Goal: Task Accomplishment & Management: Complete application form

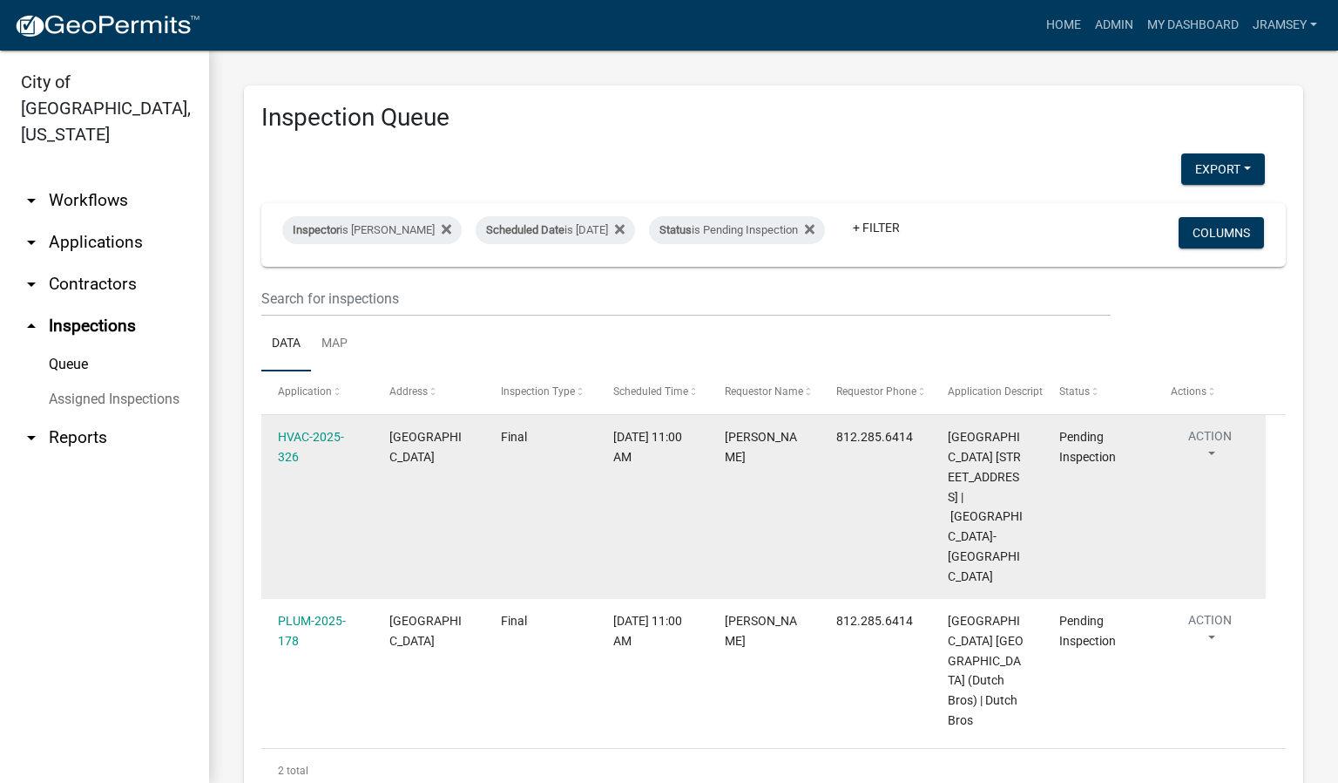
scroll to position [133, 0]
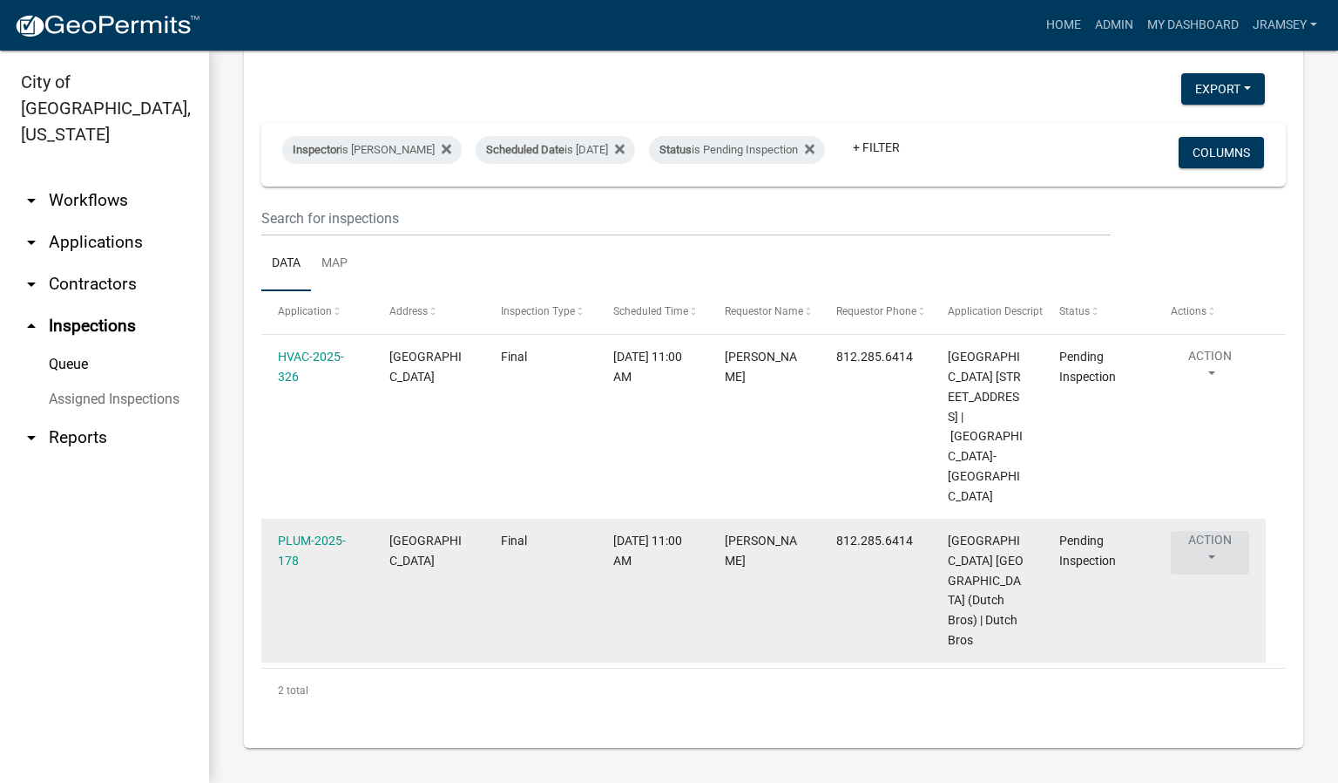
click at [1222, 531] on button "Action" at bounding box center [1210, 553] width 78 height 44
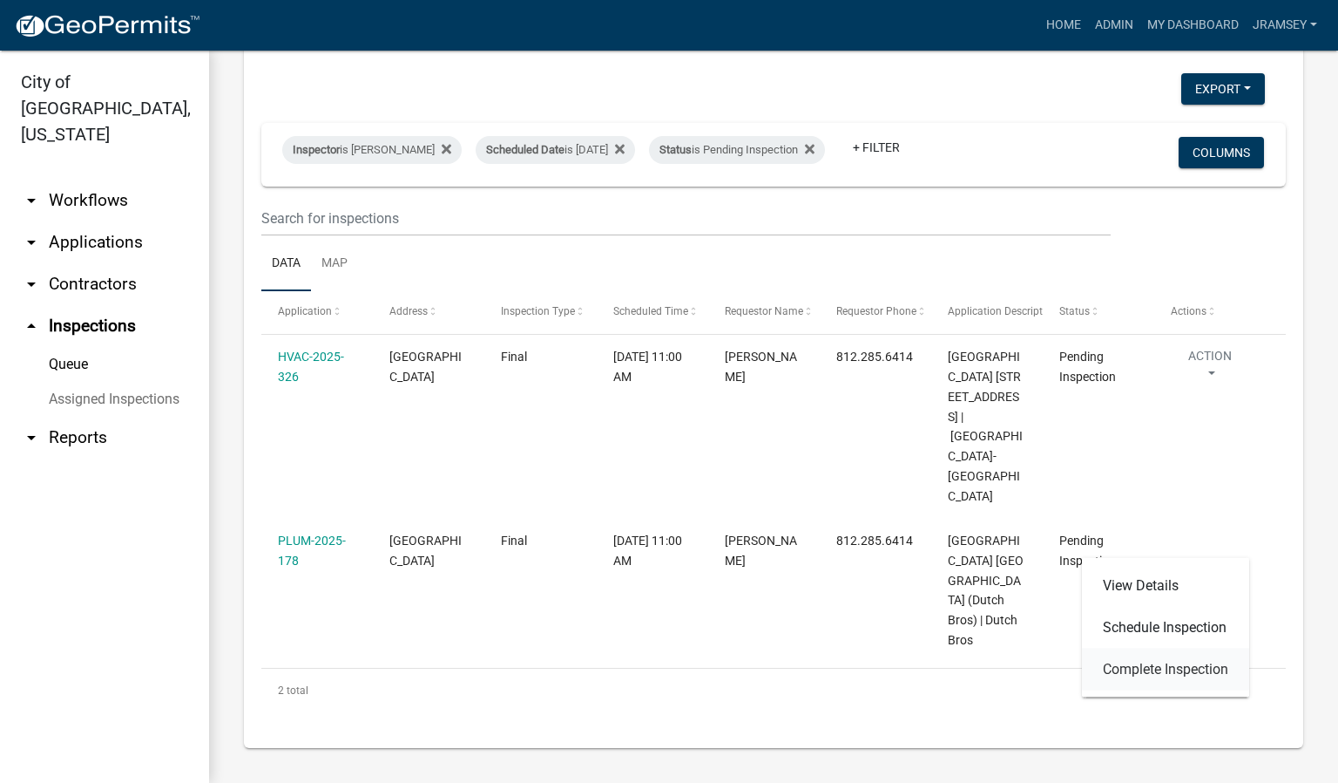
click at [1117, 665] on link "Complete Inspection" at bounding box center [1165, 669] width 167 height 42
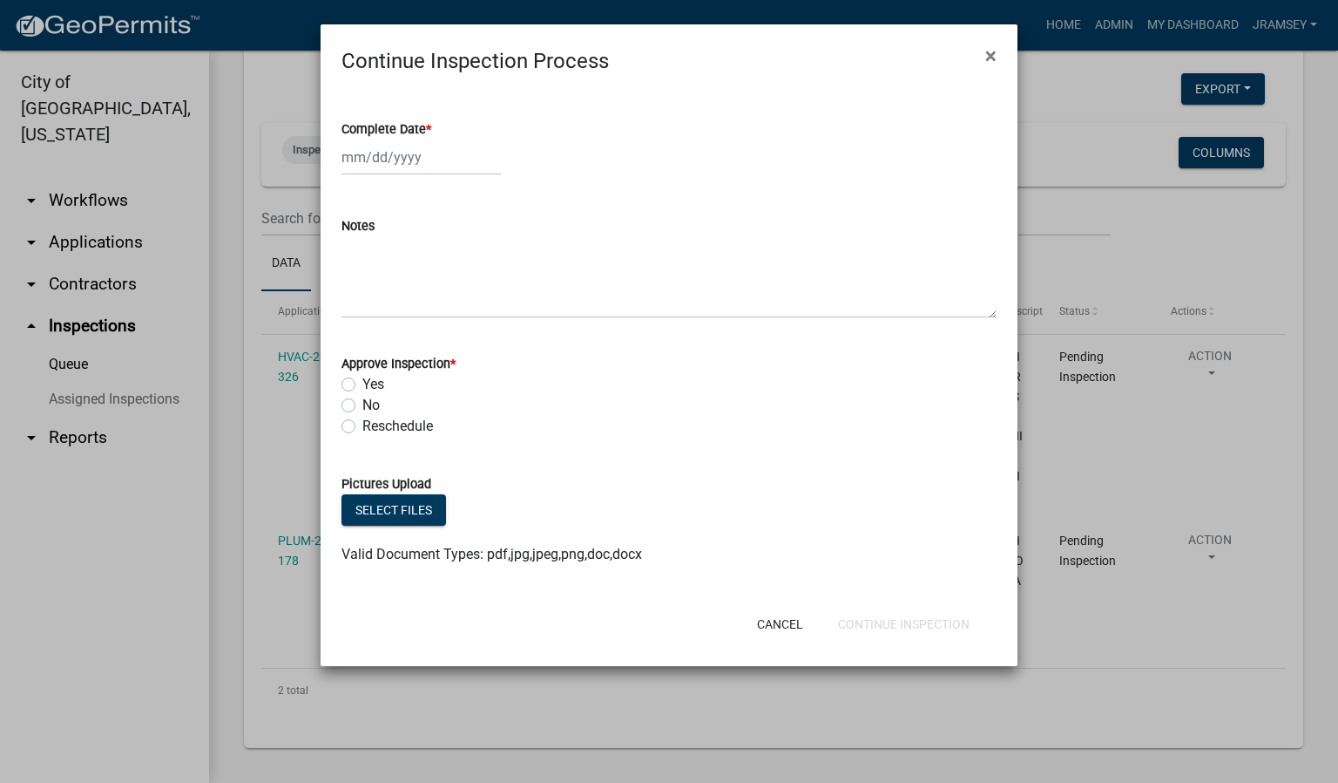
click at [383, 157] on div at bounding box center [421, 157] width 159 height 36
select select "8"
select select "2025"
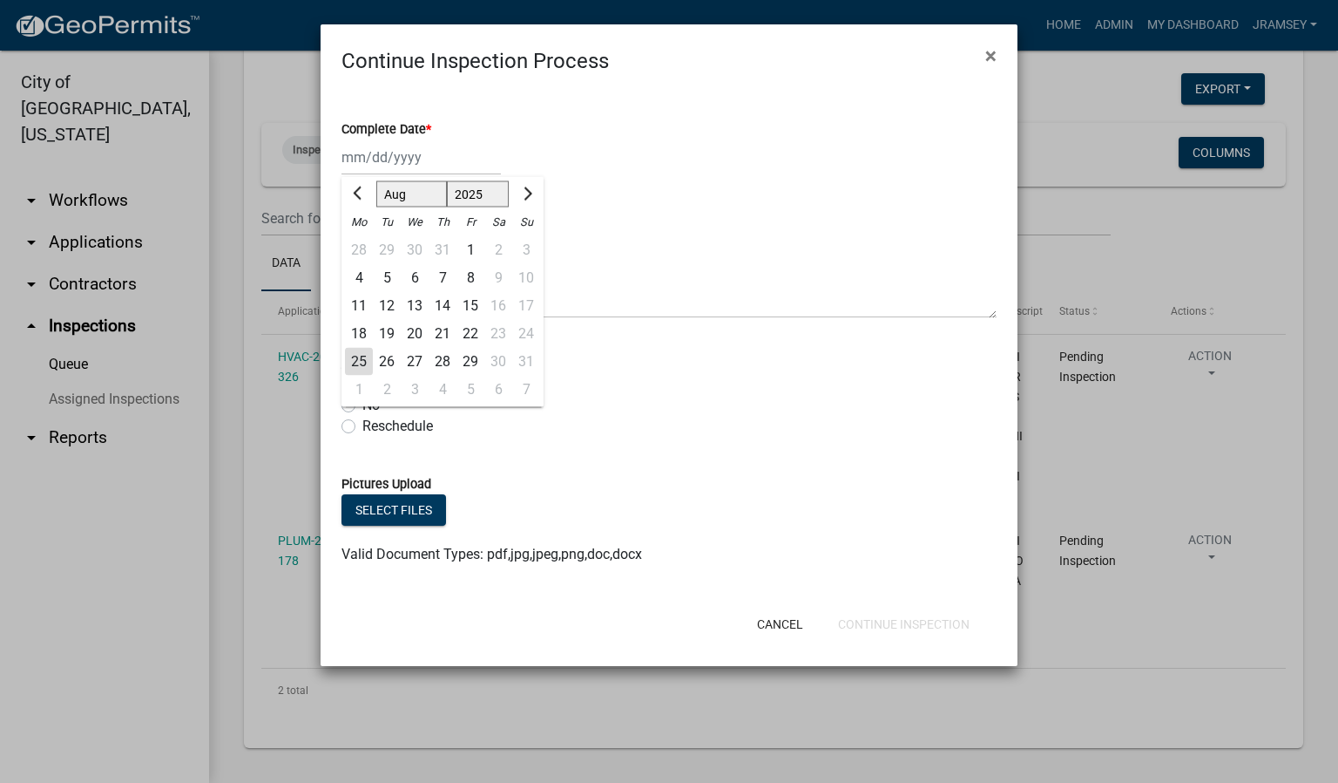
click at [354, 359] on div "25" at bounding box center [359, 362] width 28 height 28
type input "[DATE]"
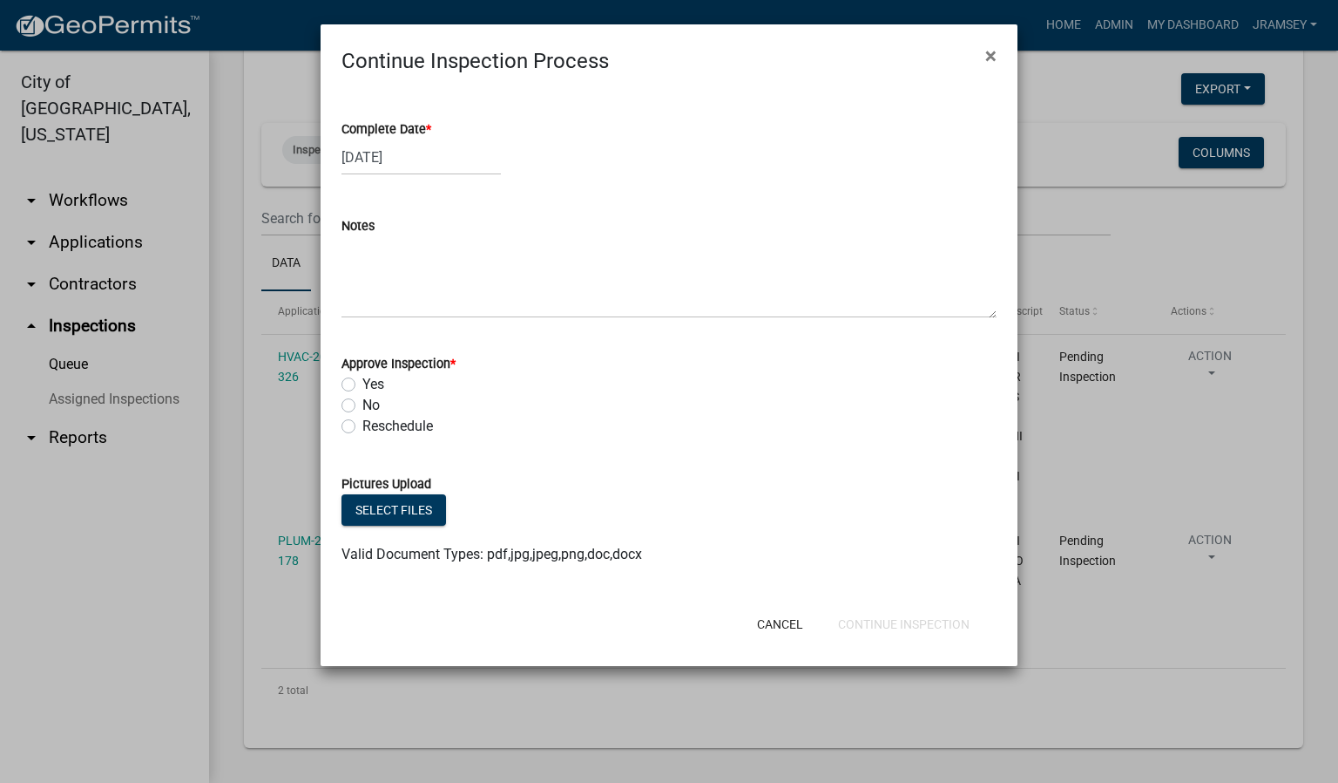
click at [363, 380] on label "Yes" at bounding box center [374, 384] width 22 height 21
click at [363, 380] on input "Yes" at bounding box center [368, 379] width 11 height 11
radio input "true"
click at [866, 627] on button "Continue Inspection" at bounding box center [903, 623] width 159 height 31
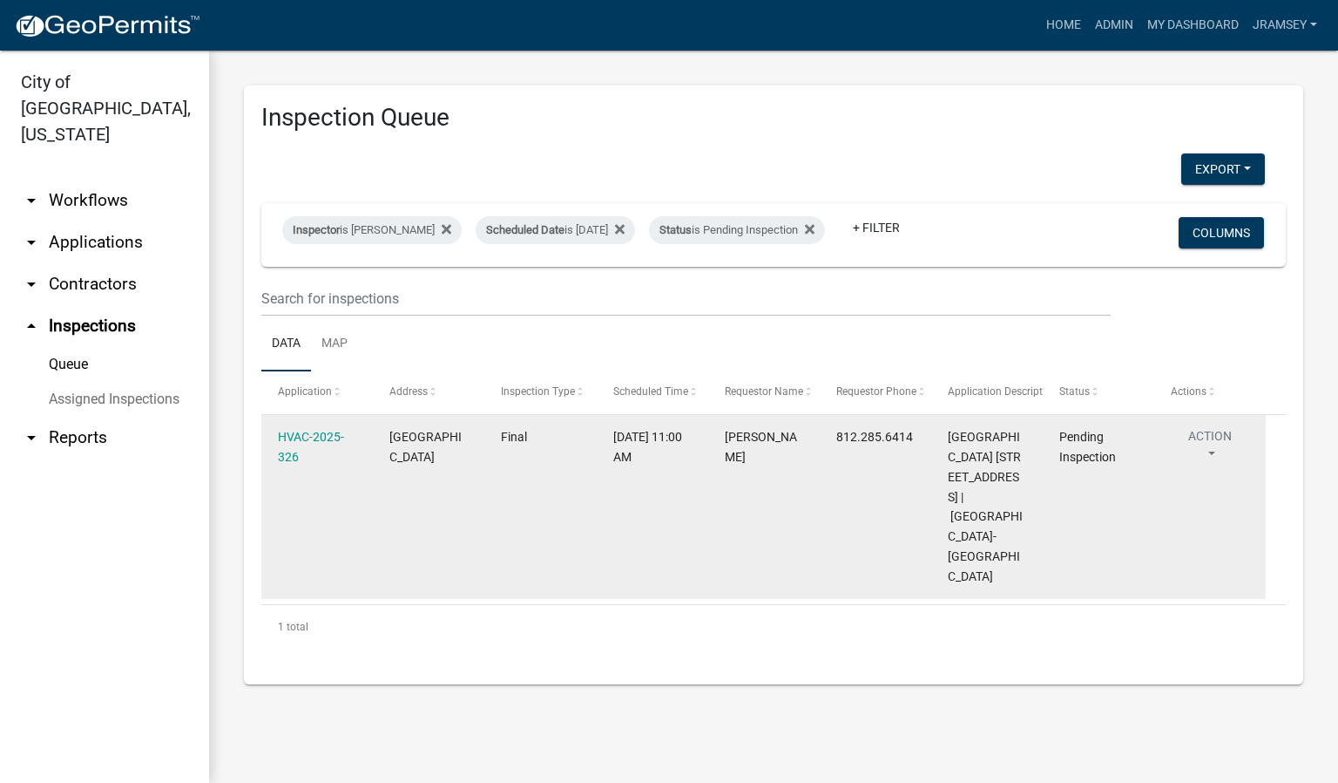
scroll to position [0, 0]
click at [303, 451] on link "HVAC-2025-326" at bounding box center [311, 447] width 66 height 34
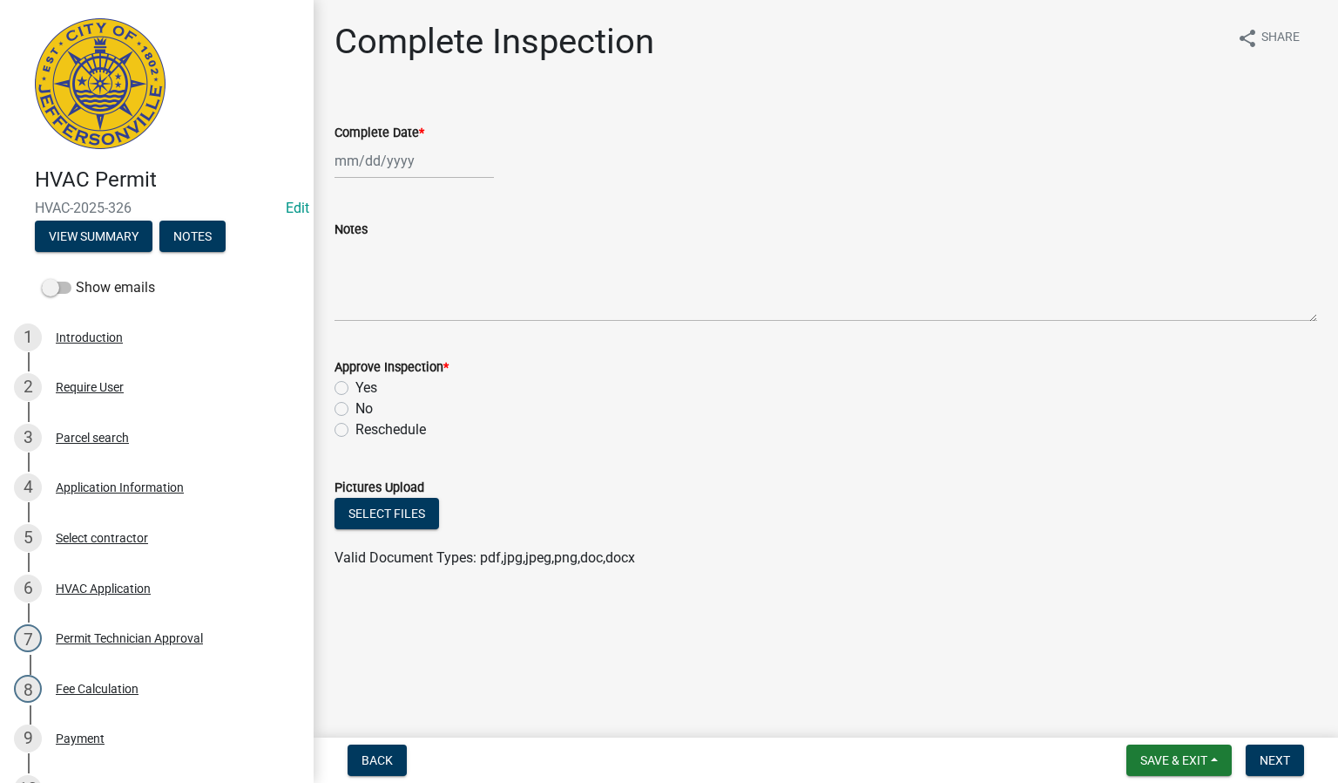
click at [383, 162] on div at bounding box center [414, 161] width 159 height 36
select select "8"
select select "2025"
click at [346, 363] on div "25" at bounding box center [352, 365] width 28 height 28
type input "[DATE]"
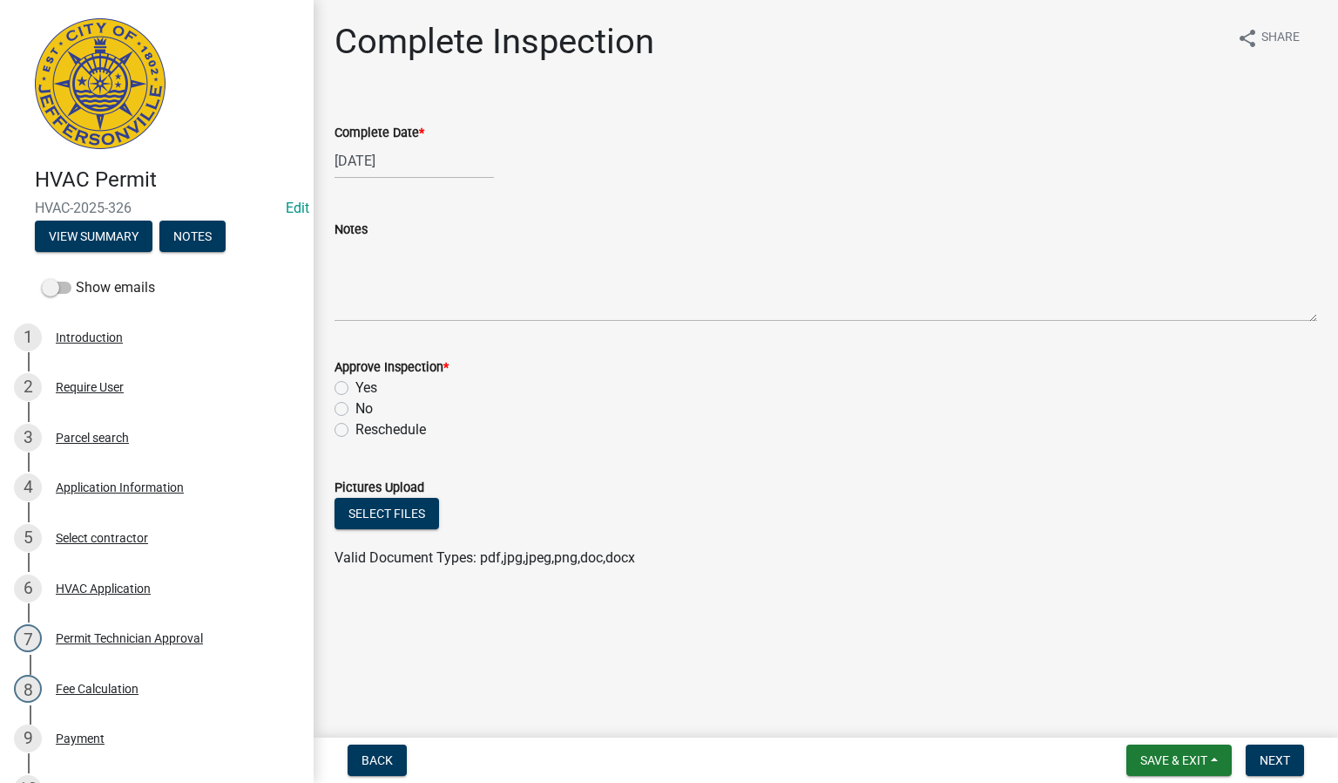
click at [341, 379] on div "Yes" at bounding box center [826, 387] width 983 height 21
click at [356, 385] on label "Yes" at bounding box center [367, 387] width 22 height 21
click at [356, 385] on input "Yes" at bounding box center [361, 382] width 11 height 11
radio input "true"
click at [1271, 762] on span "Next" at bounding box center [1275, 760] width 30 height 14
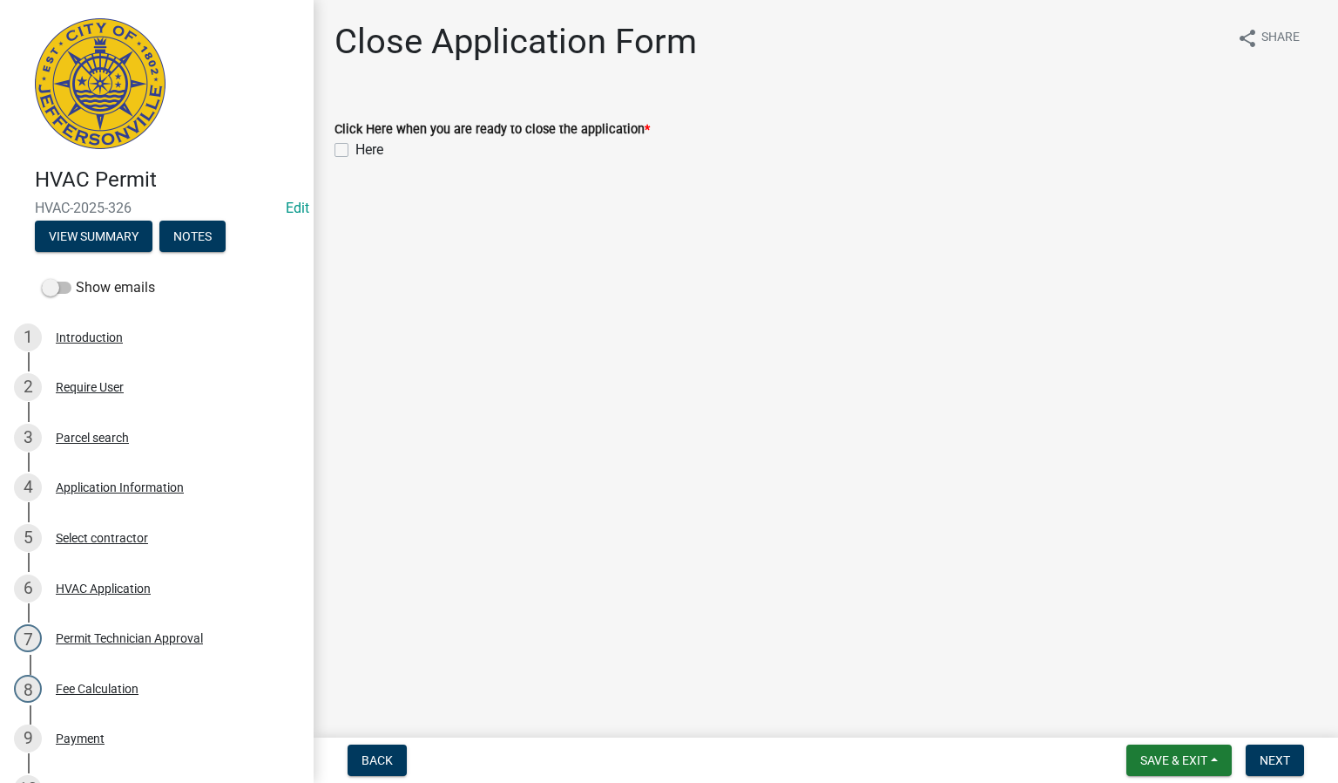
click at [356, 146] on label "Here" at bounding box center [370, 149] width 28 height 21
click at [356, 146] on input "Here" at bounding box center [361, 144] width 11 height 11
checkbox input "true"
click at [1277, 761] on span "Next" at bounding box center [1275, 760] width 30 height 14
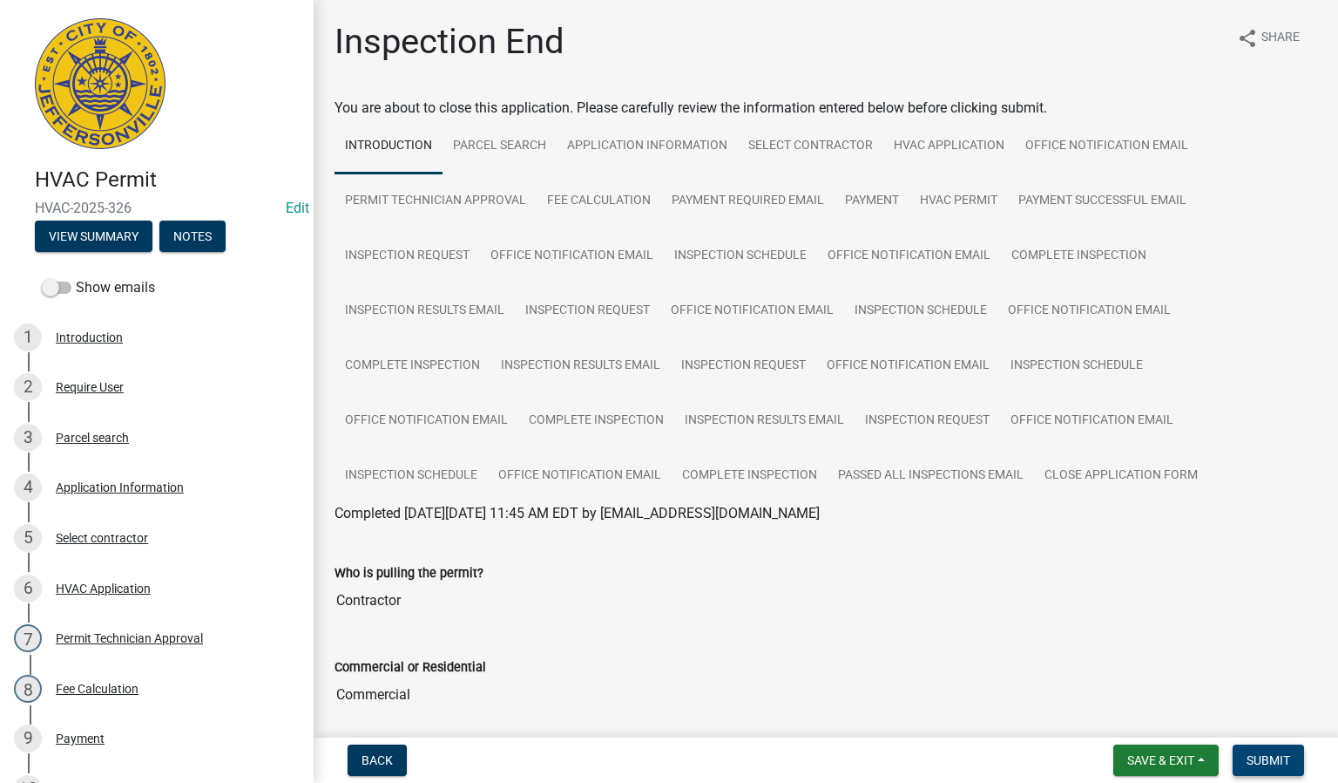
click at [1247, 758] on span "Submit" at bounding box center [1269, 760] width 44 height 14
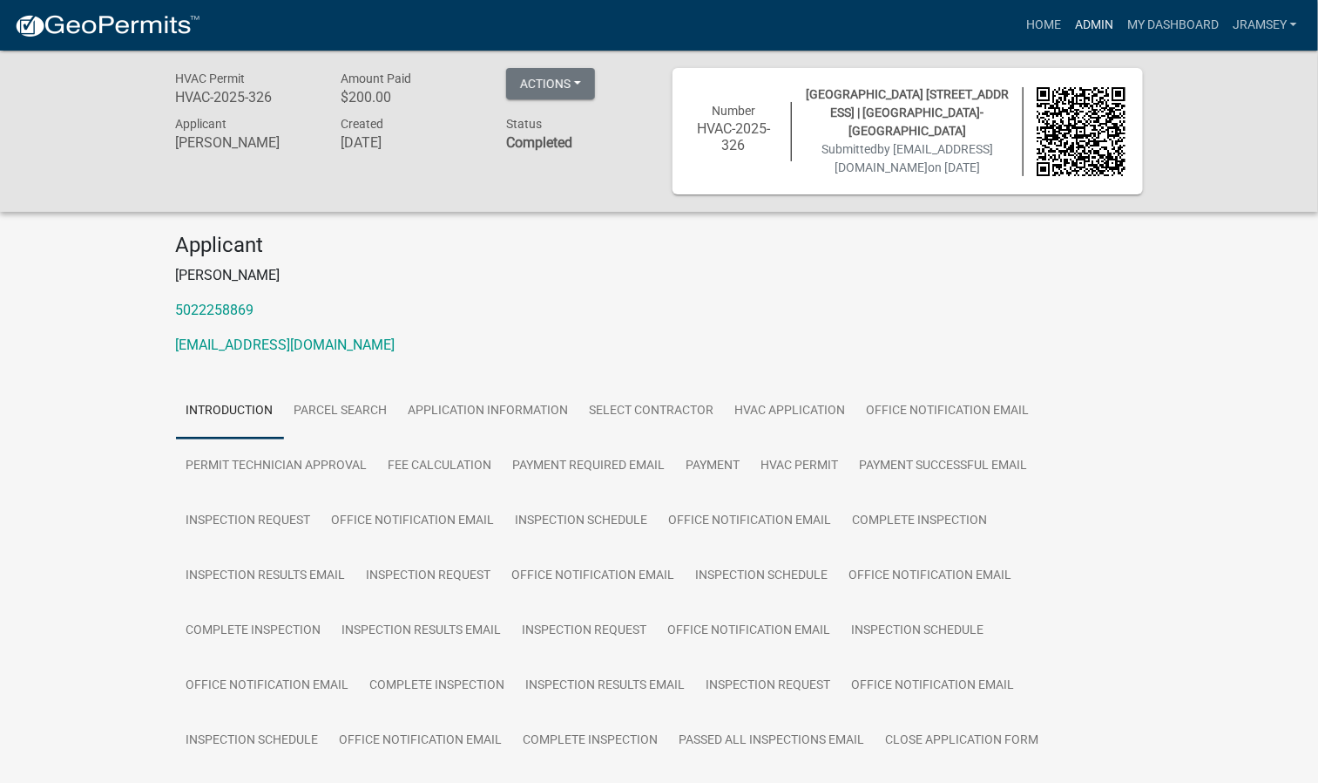
click at [1090, 31] on link "Admin" at bounding box center [1094, 25] width 52 height 33
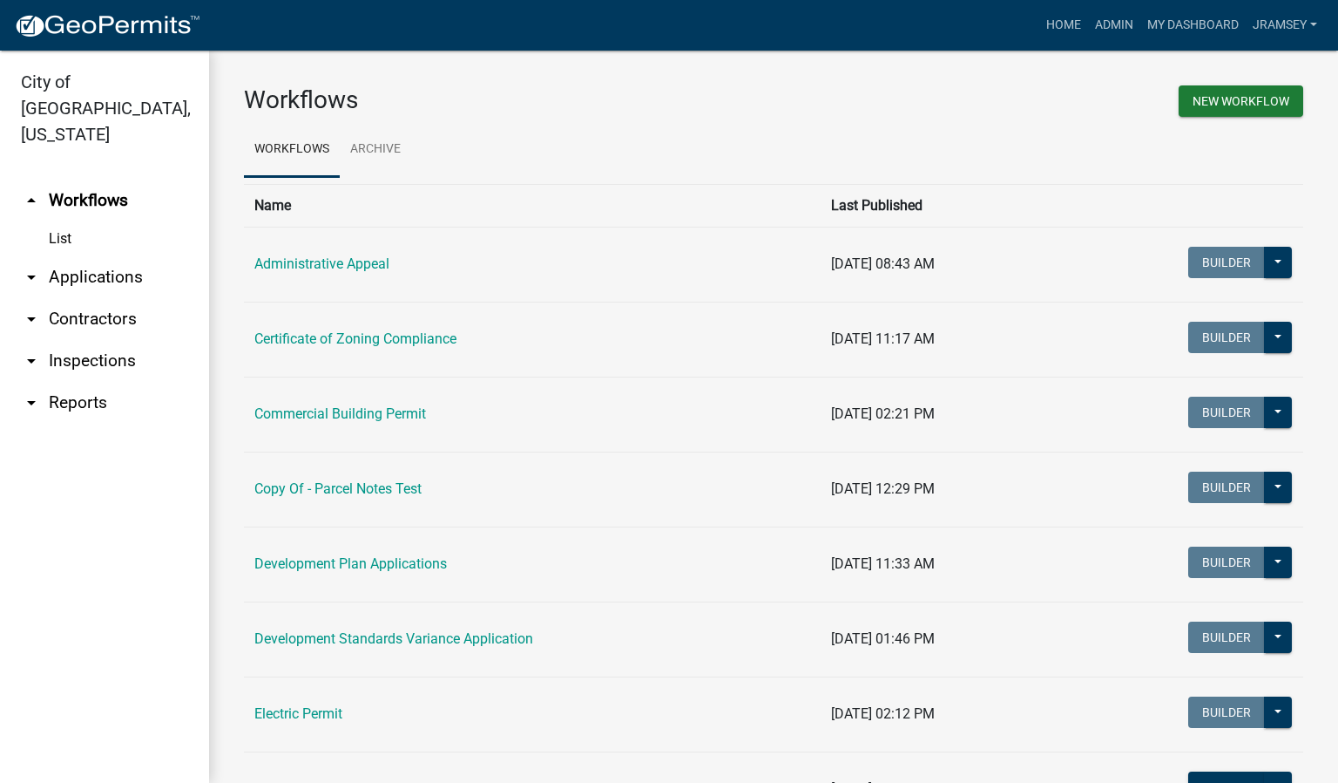
click at [89, 340] on link "arrow_drop_down Inspections" at bounding box center [104, 361] width 209 height 42
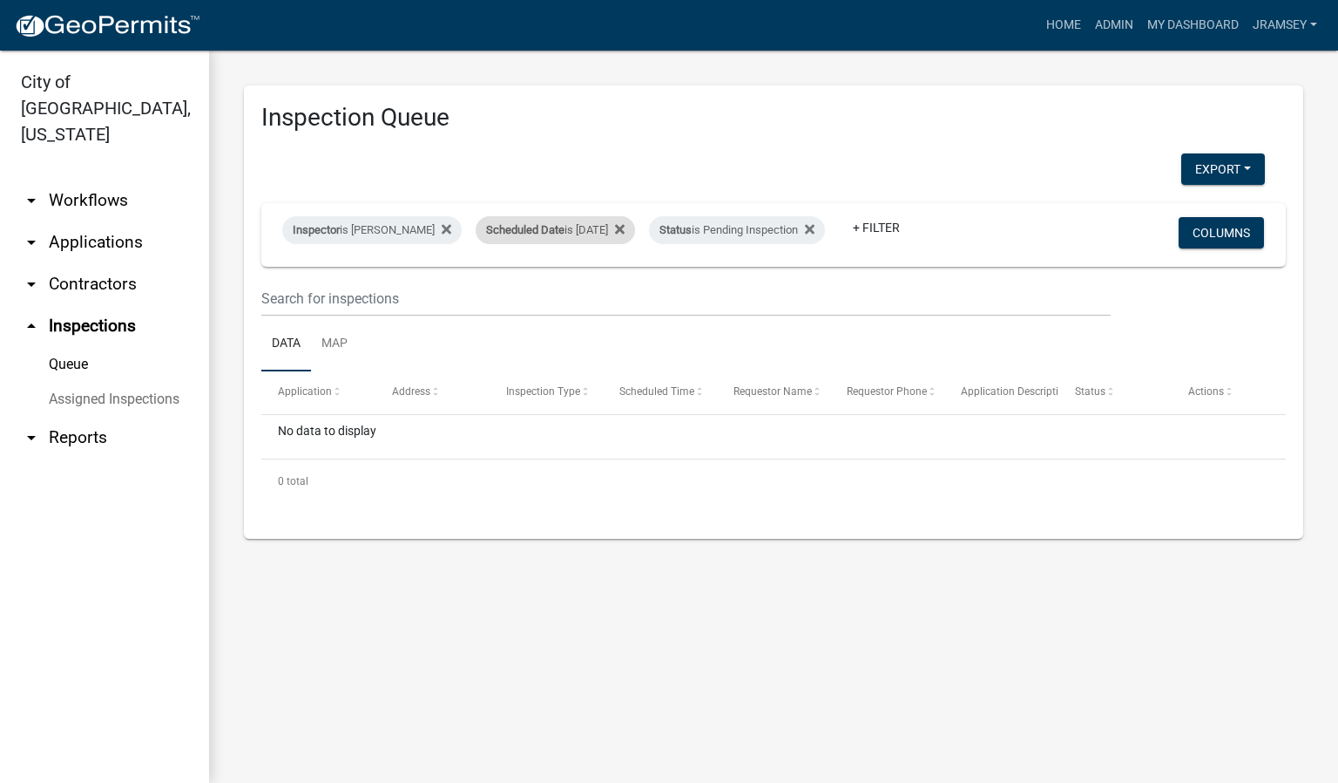
click at [531, 223] on span "Scheduled Date" at bounding box center [525, 229] width 78 height 13
click at [626, 280] on input "[DATE]" at bounding box center [571, 282] width 122 height 36
type input "[DATE]"
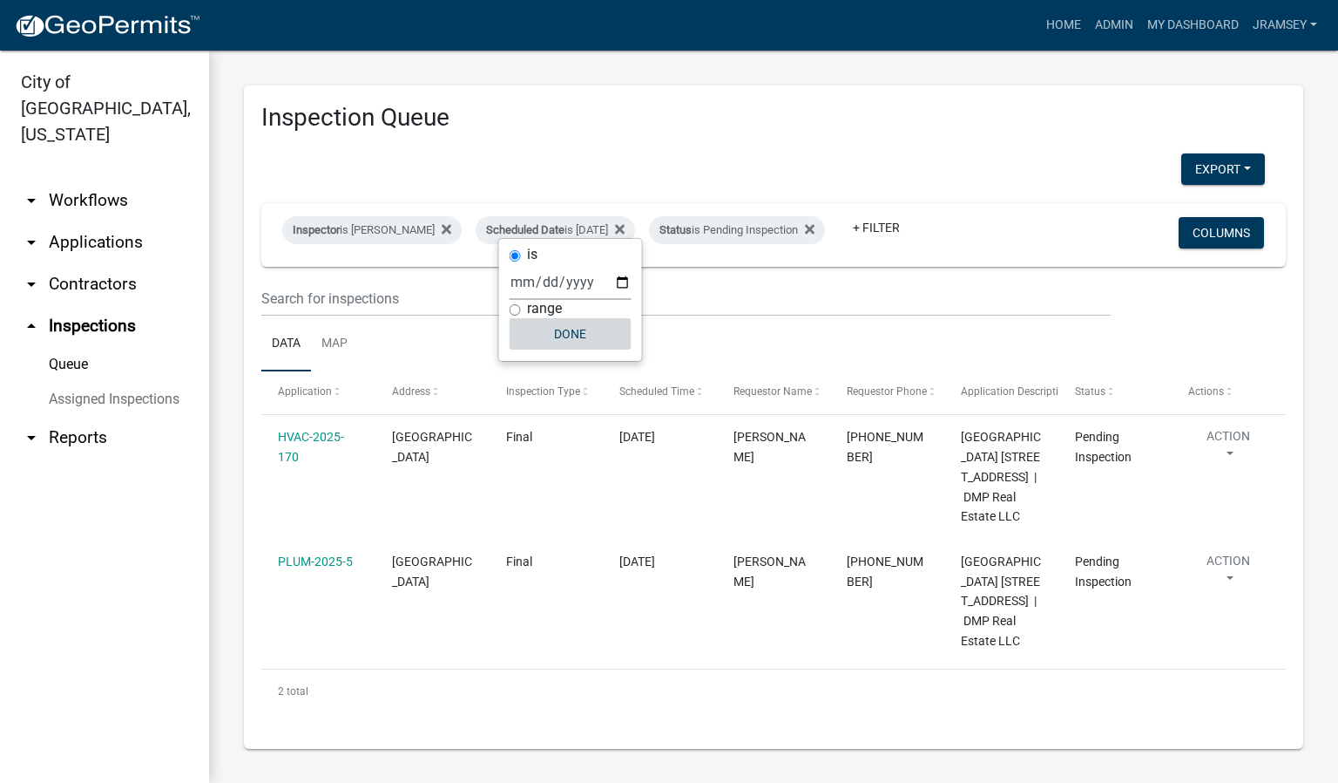
click at [573, 343] on button "Done" at bounding box center [571, 333] width 122 height 31
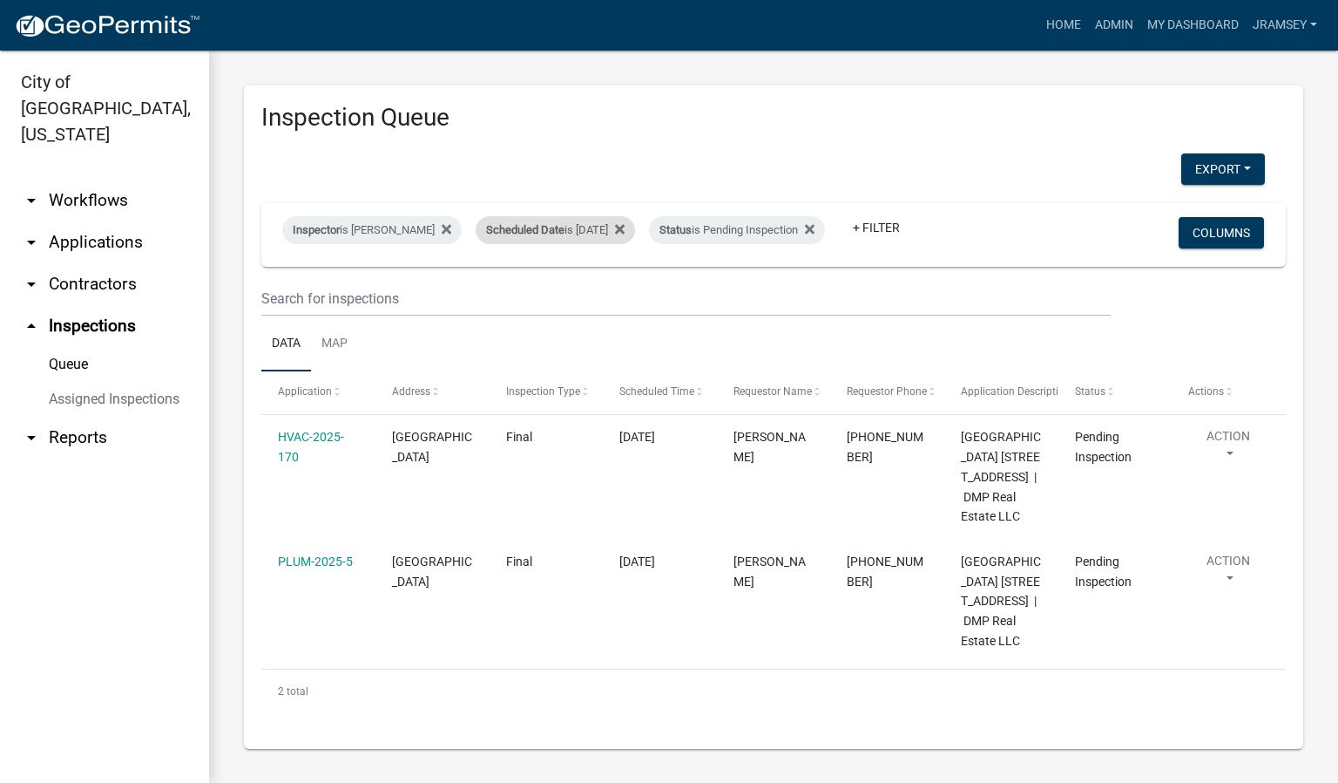
click at [539, 223] on span "Scheduled Date" at bounding box center [525, 229] width 78 height 13
click at [625, 282] on input "[DATE]" at bounding box center [571, 282] width 122 height 36
type input "[DATE]"
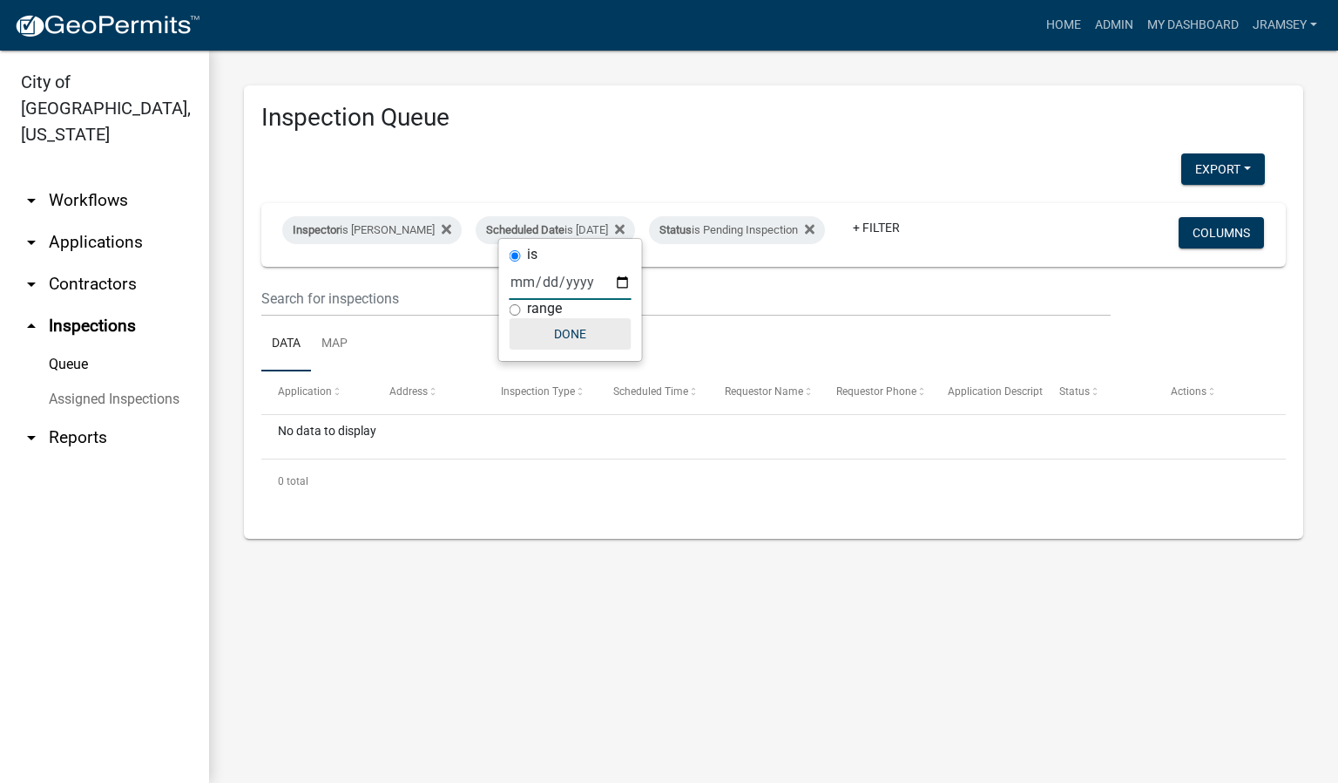
click at [554, 335] on button "Done" at bounding box center [571, 333] width 122 height 31
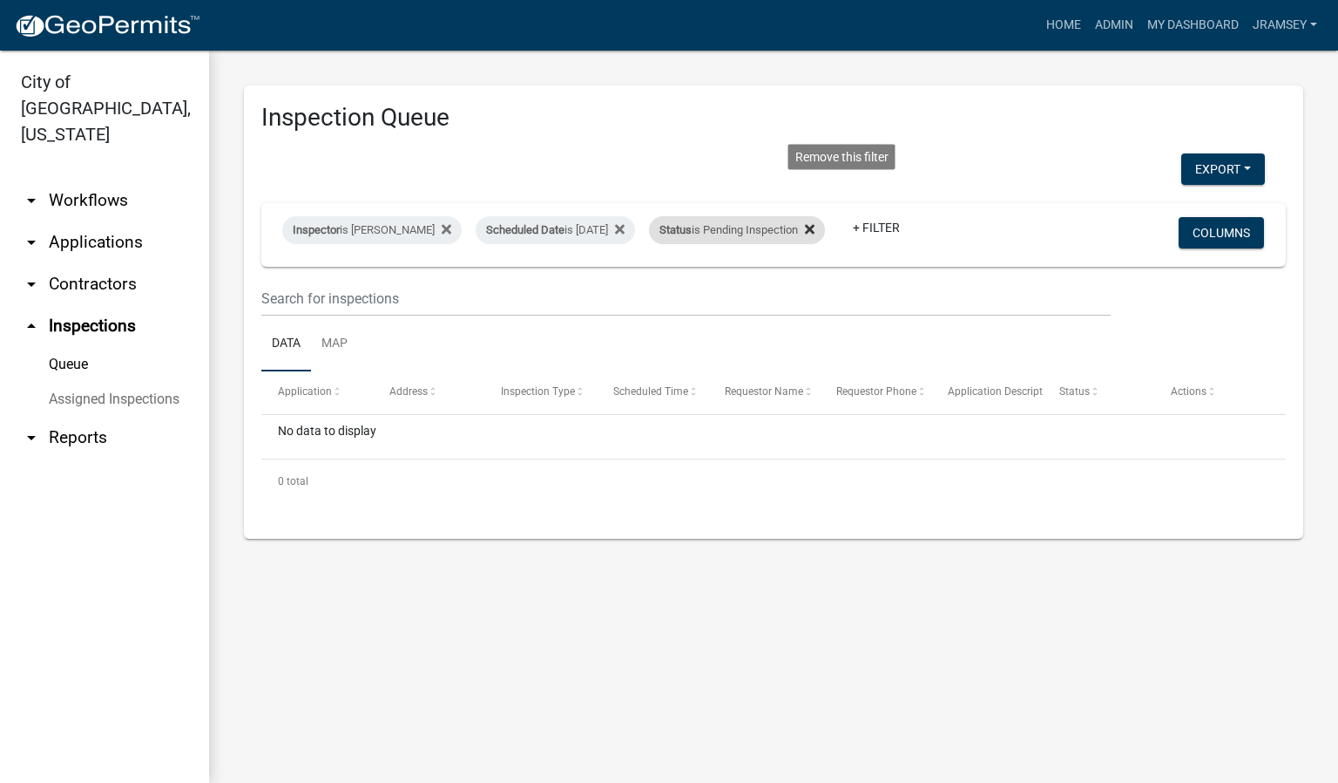
click at [815, 222] on icon at bounding box center [810, 229] width 10 height 14
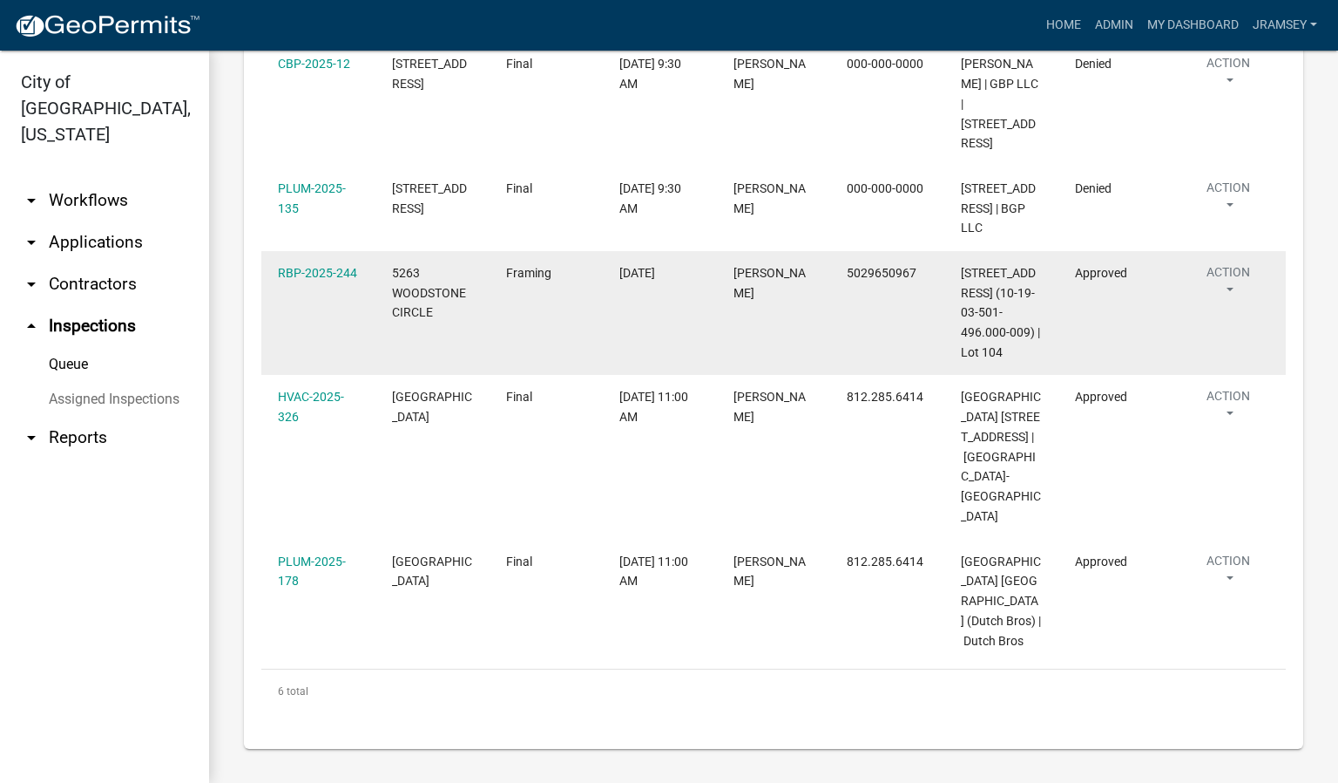
scroll to position [615, 0]
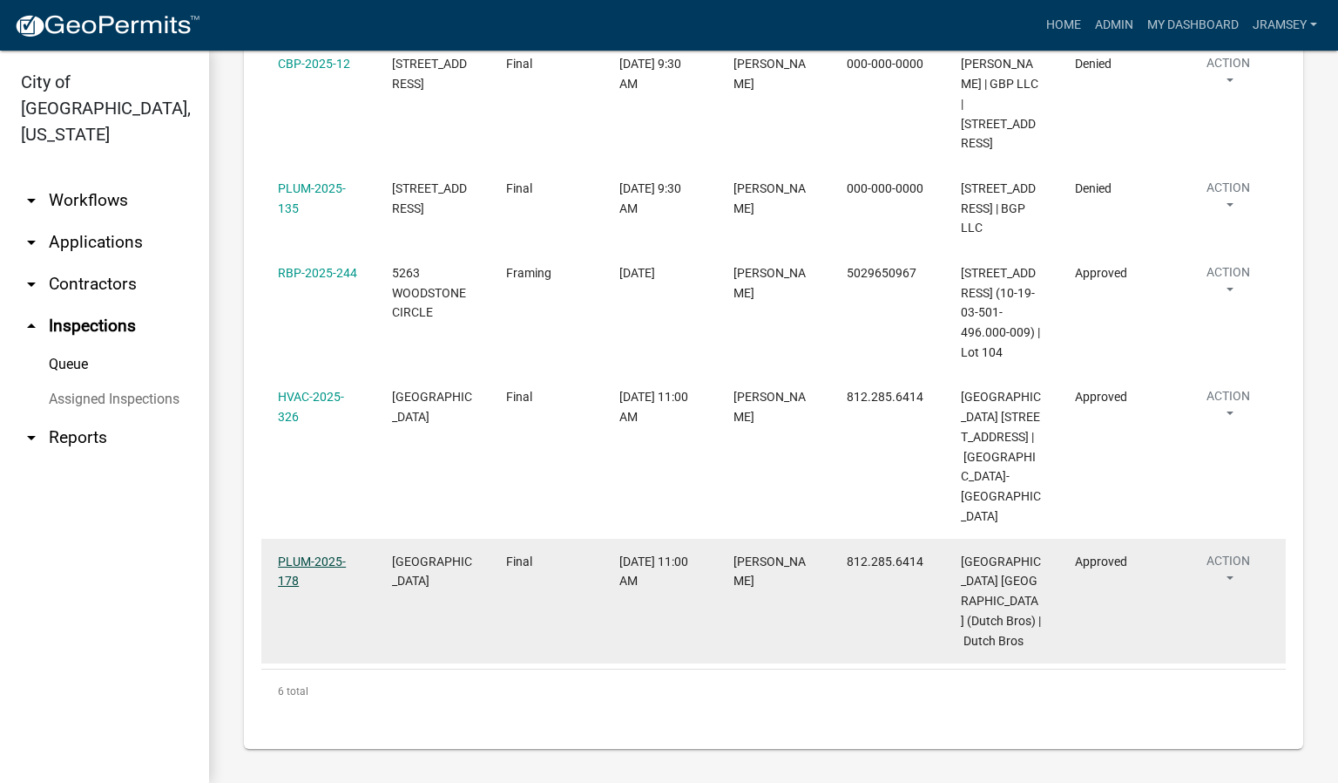
click at [327, 554] on link "PLUM-2025-178" at bounding box center [312, 571] width 68 height 34
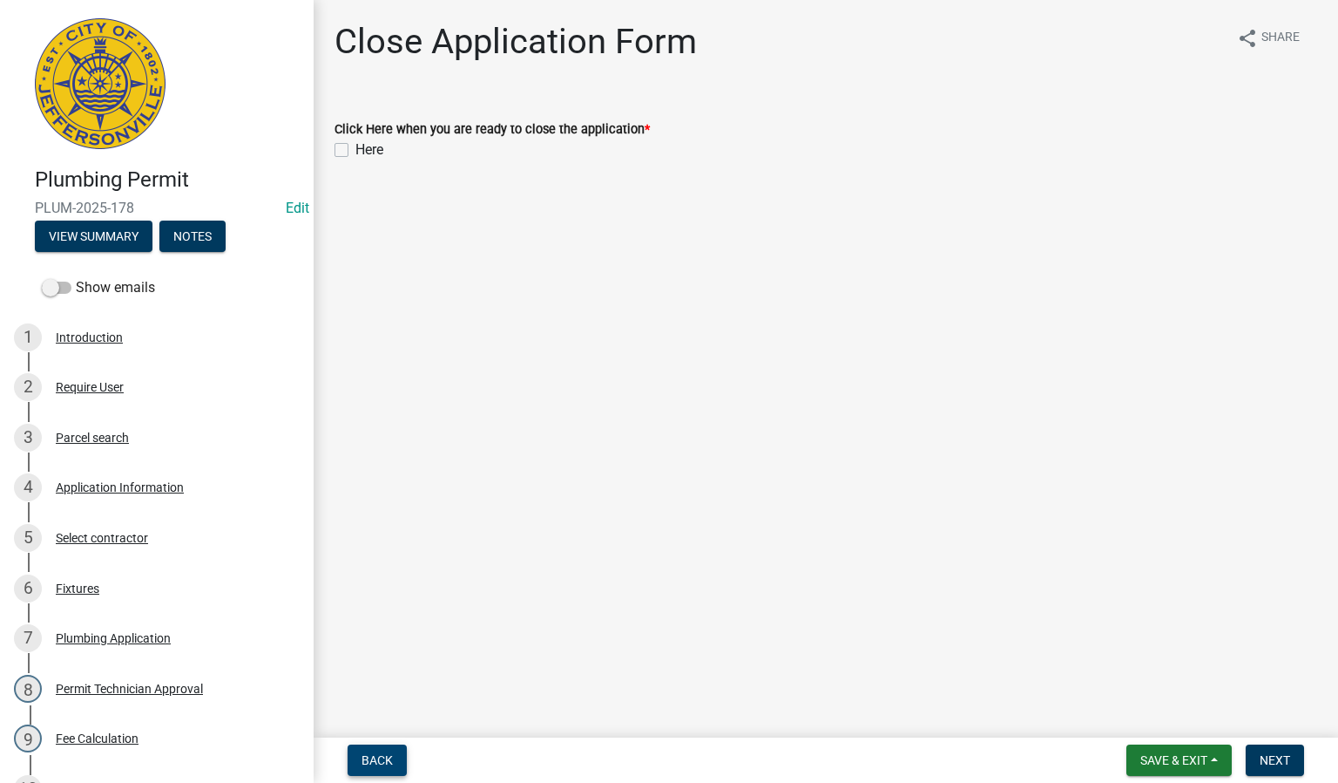
click at [387, 756] on span "Back" at bounding box center [377, 760] width 31 height 14
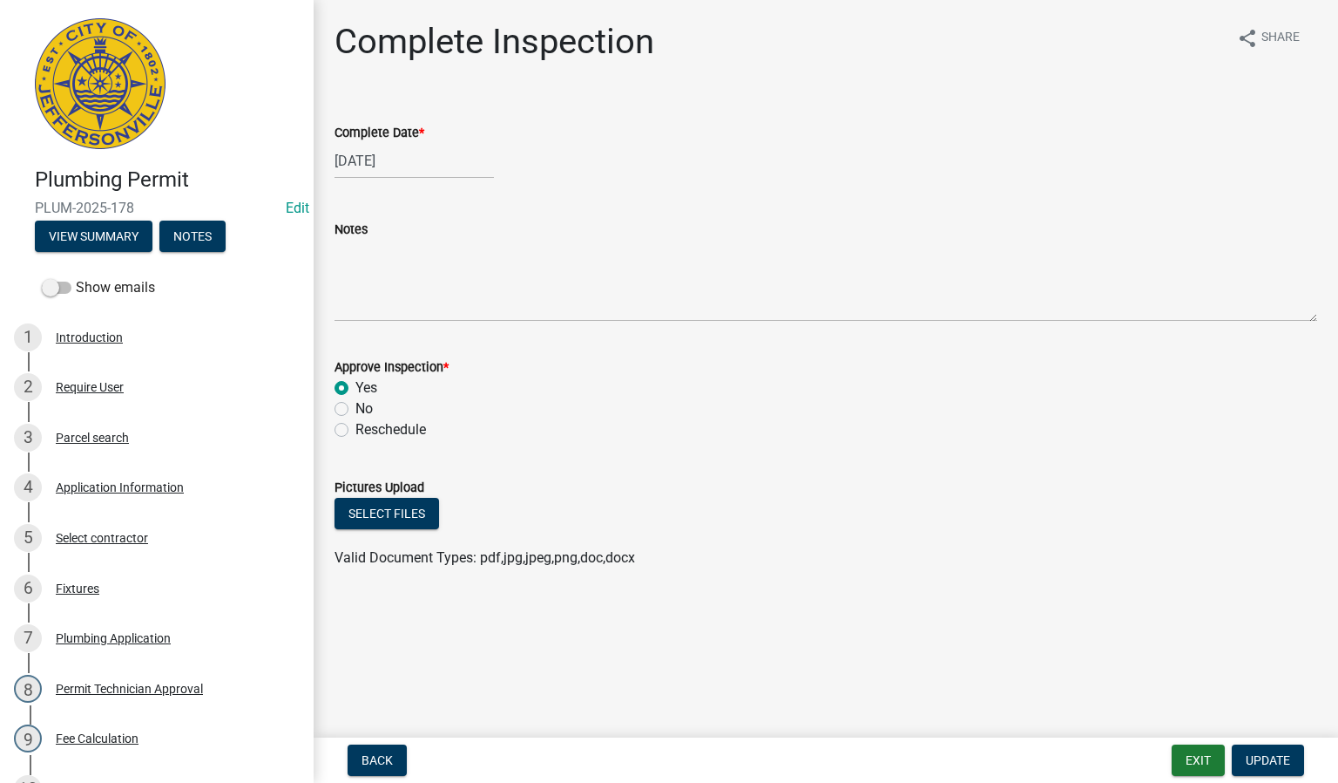
click at [356, 409] on label "No" at bounding box center [364, 408] width 17 height 21
click at [356, 409] on input "No" at bounding box center [361, 403] width 11 height 11
radio input "true"
click at [1261, 759] on span "Update" at bounding box center [1268, 760] width 44 height 14
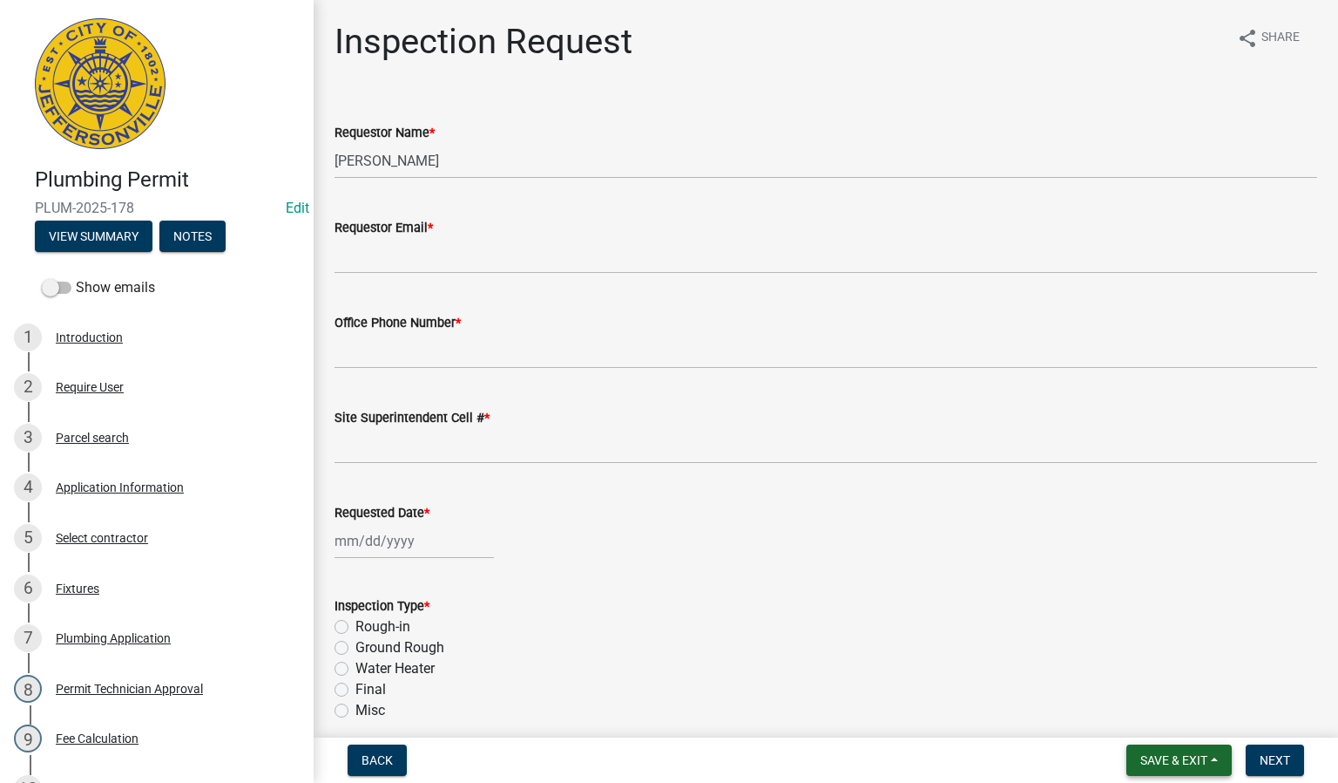
click at [1151, 766] on span "Save & Exit" at bounding box center [1174, 760] width 67 height 14
click at [1146, 712] on button "Save & Exit" at bounding box center [1162, 716] width 139 height 42
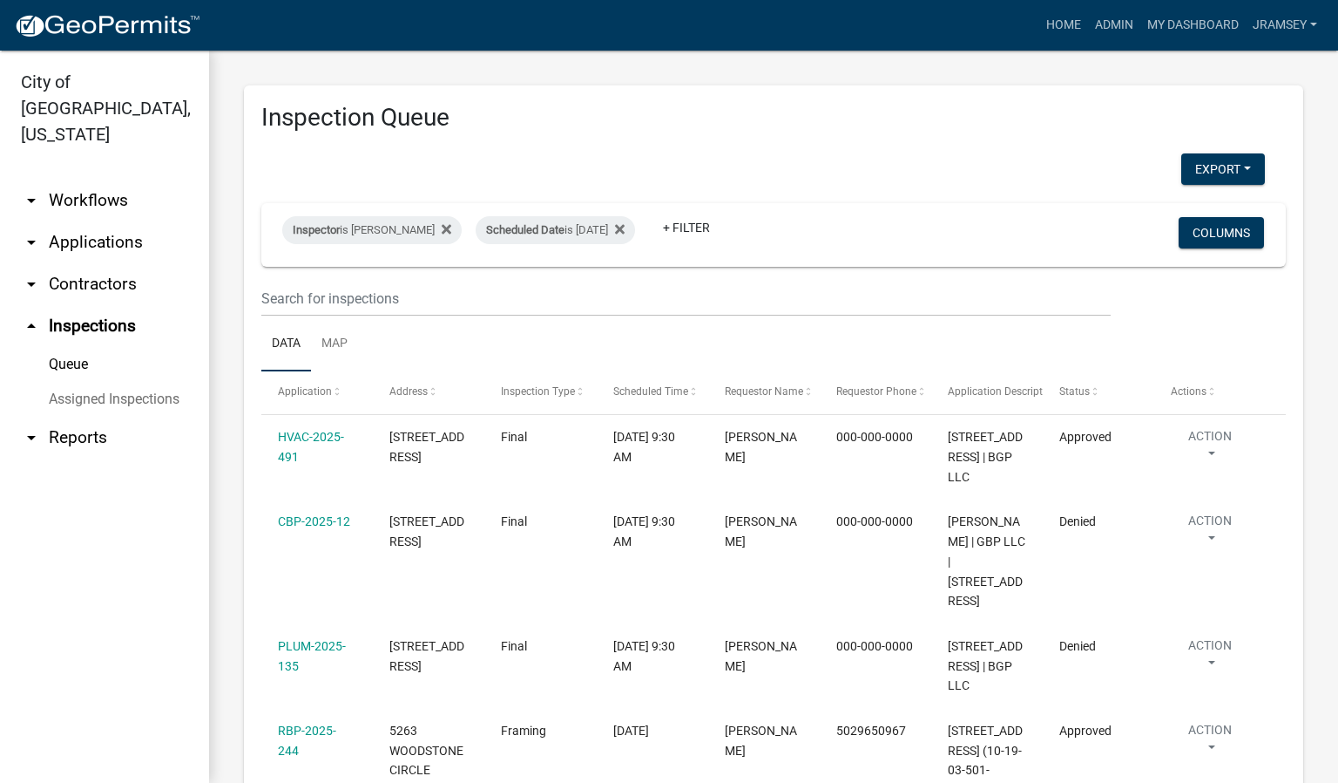
click at [724, 217] on link "+ Filter" at bounding box center [686, 227] width 75 height 31
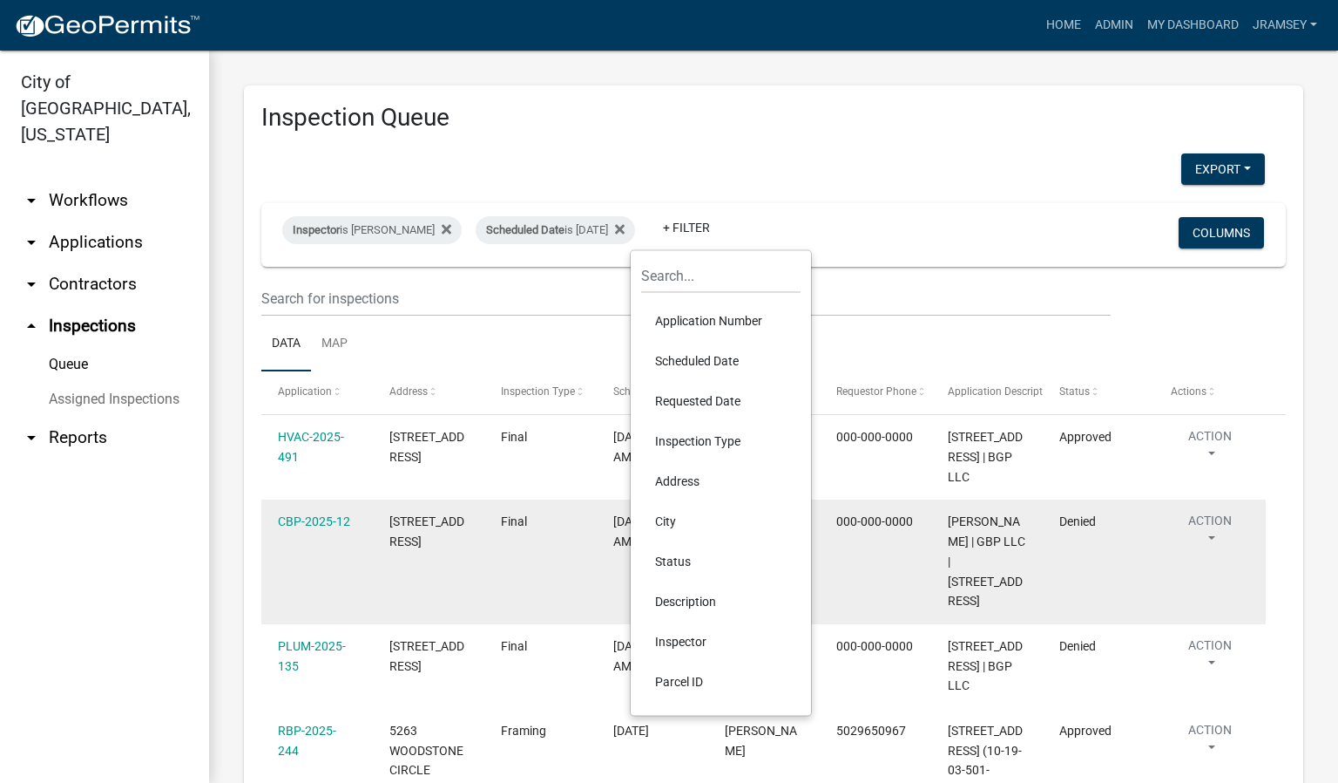
click at [690, 558] on li "Status" at bounding box center [720, 561] width 159 height 40
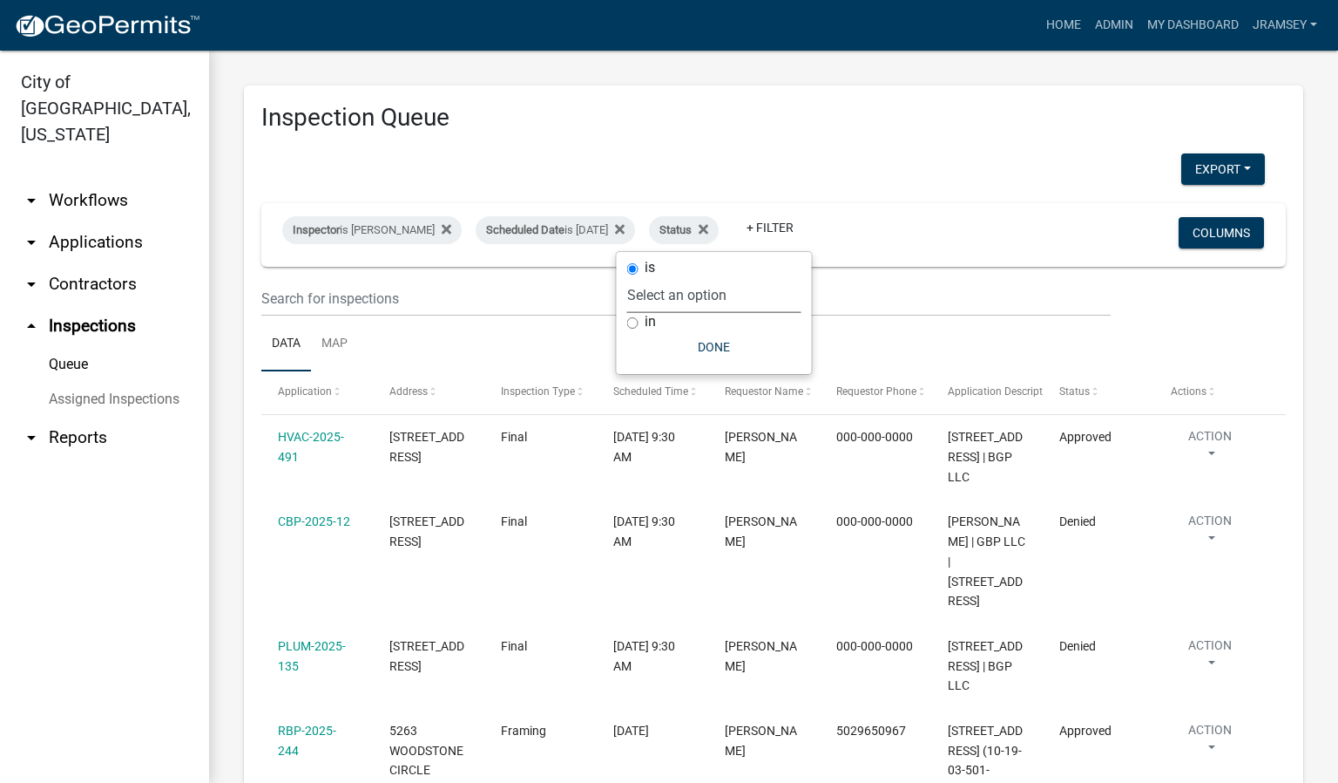
click at [681, 288] on select "Select an option Pending Schedule Pending Inspection Approved Denied Deleted Vo…" at bounding box center [714, 295] width 174 height 36
select select "1"
click at [683, 277] on select "Select an option Pending Schedule Pending Inspection Approved Denied Deleted Vo…" at bounding box center [714, 295] width 174 height 36
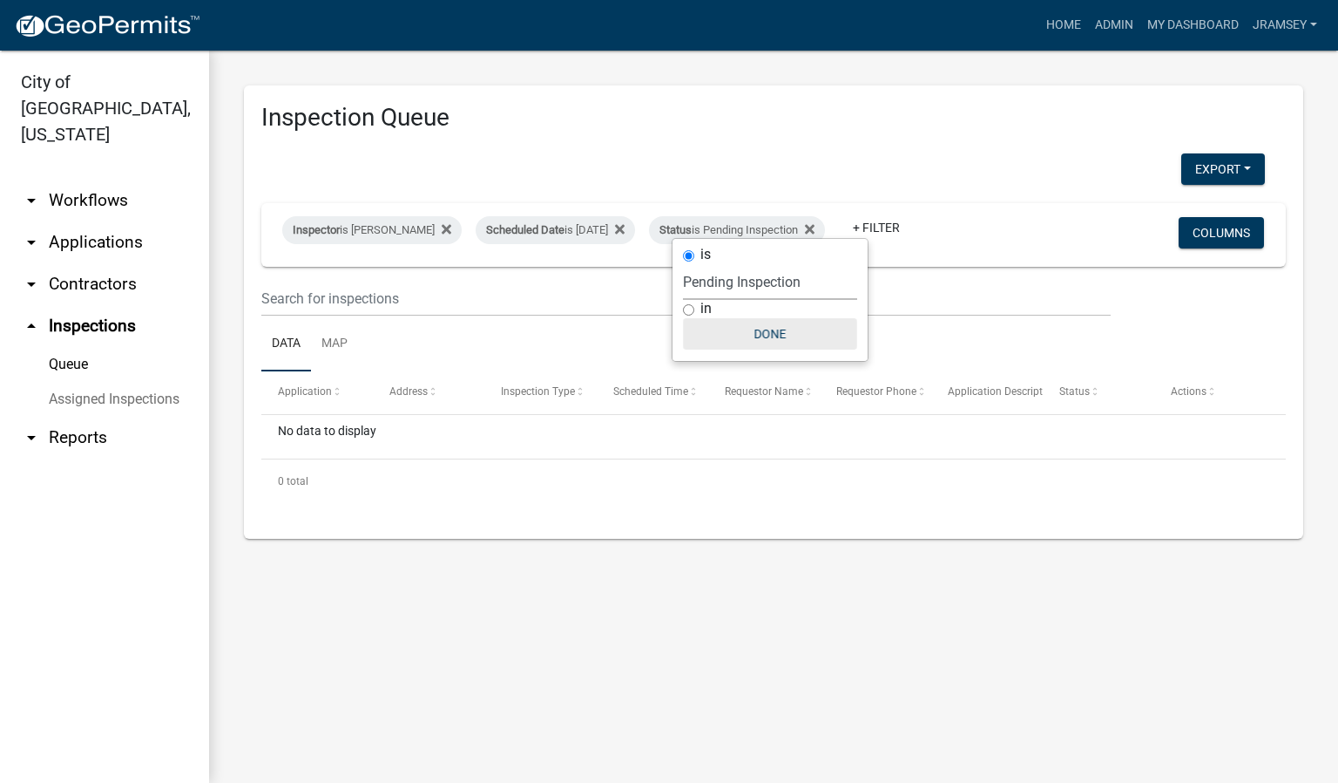
click at [774, 335] on button "Done" at bounding box center [770, 333] width 174 height 31
